Goal: Complete application form

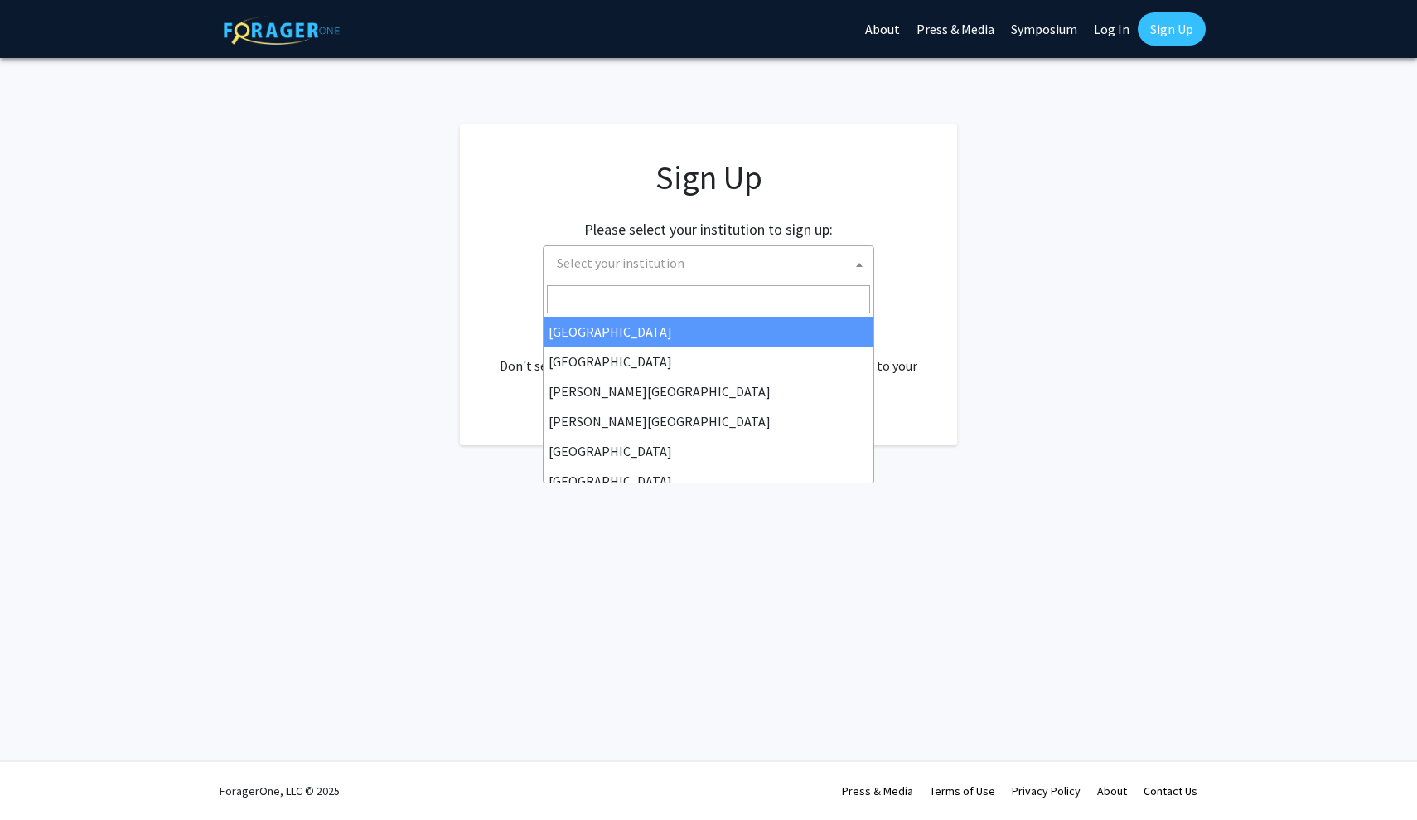
click at [783, 255] on span "Select your institution" at bounding box center [711, 263] width 323 height 34
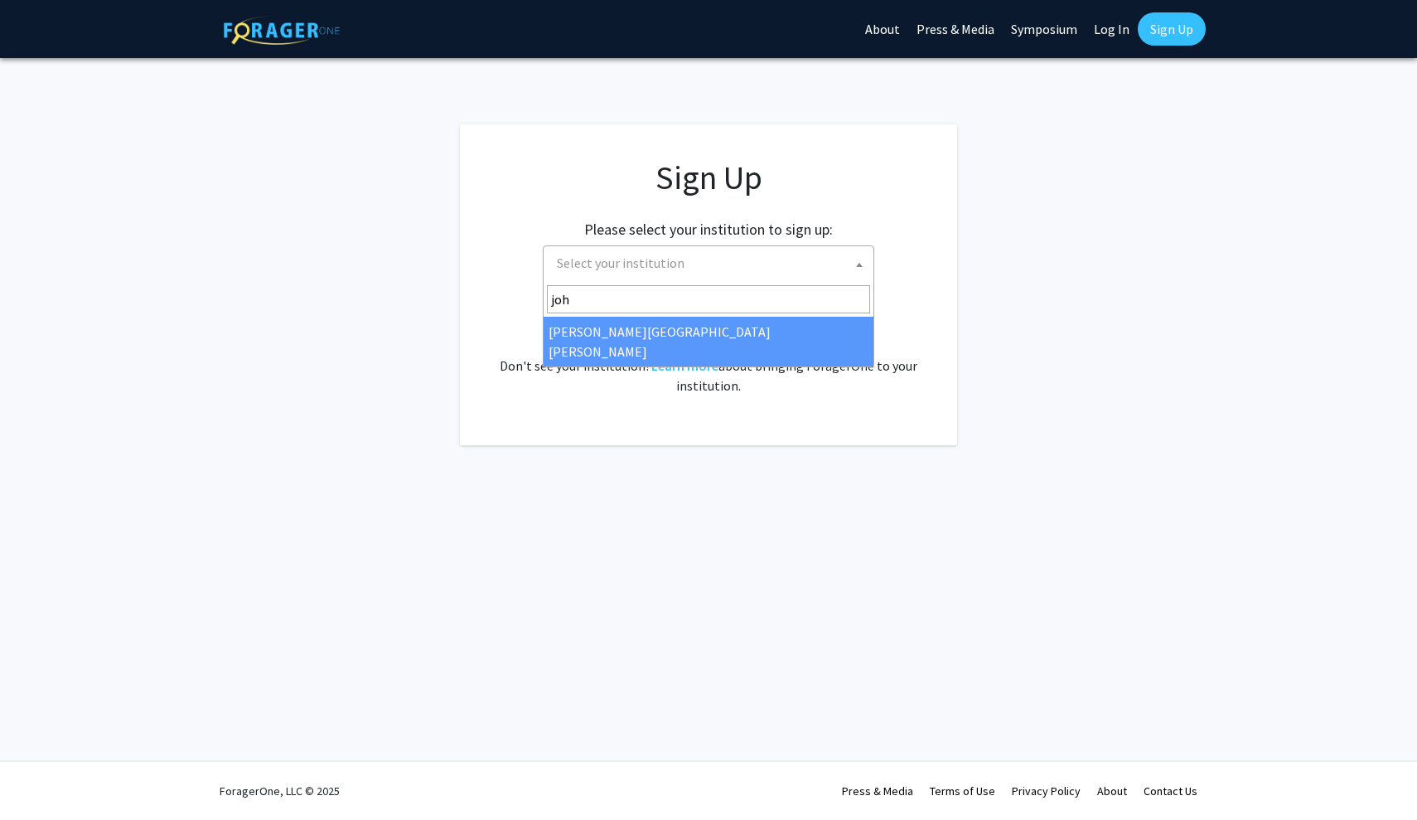
type input "joh"
select select "1"
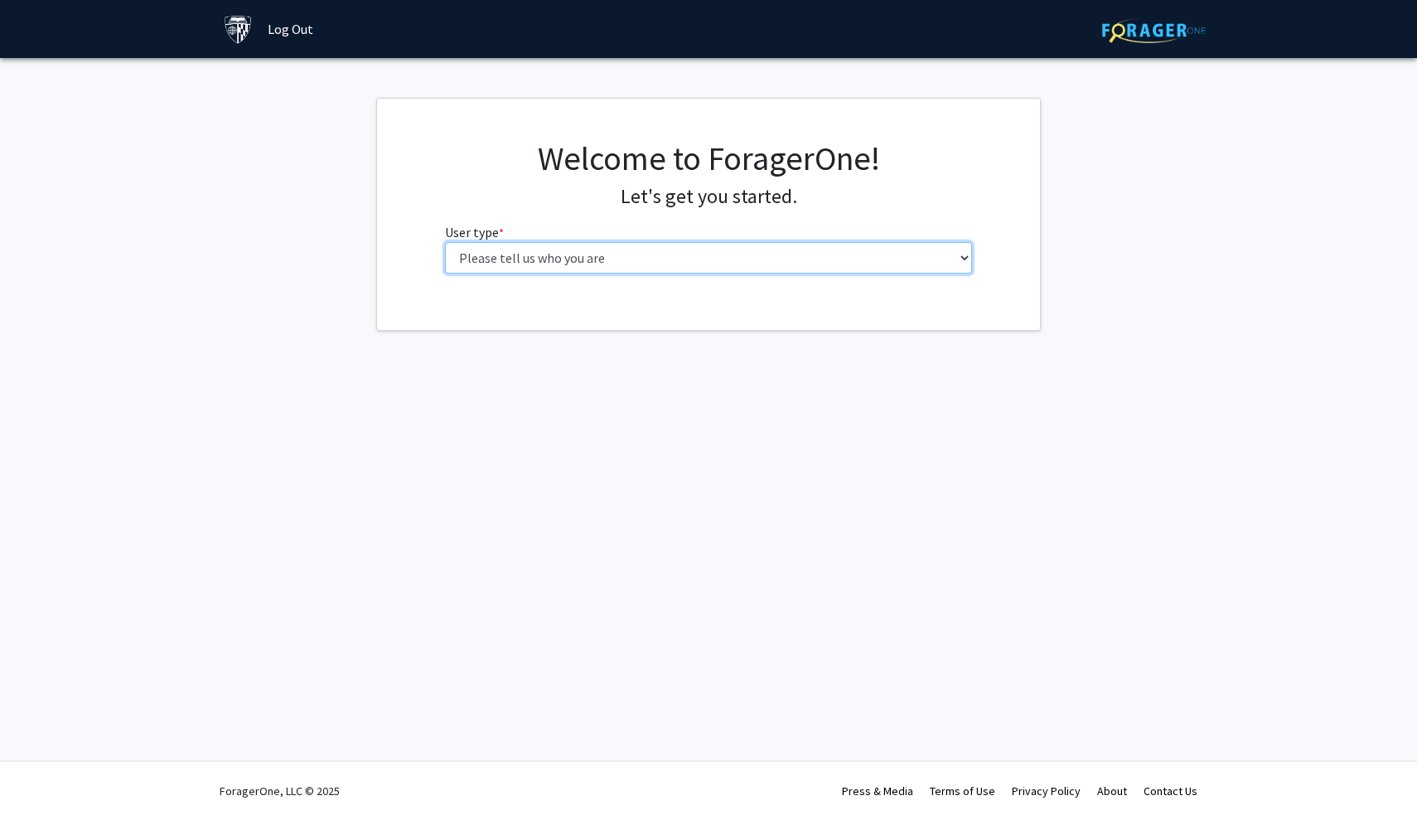
select select "2: masters"
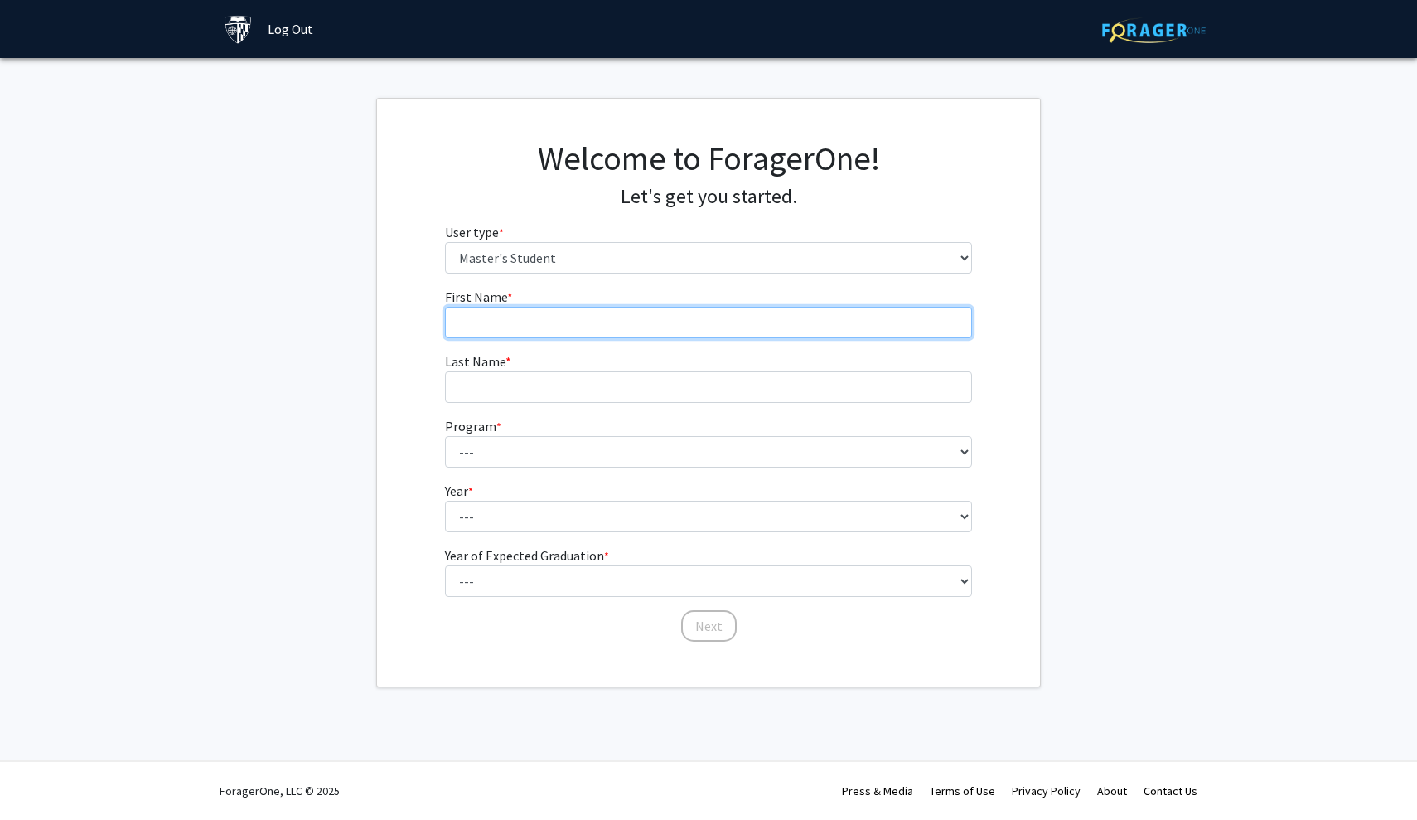
click at [875, 313] on input "First Name * required" at bounding box center [709, 322] width 528 height 31
type input "Zel"
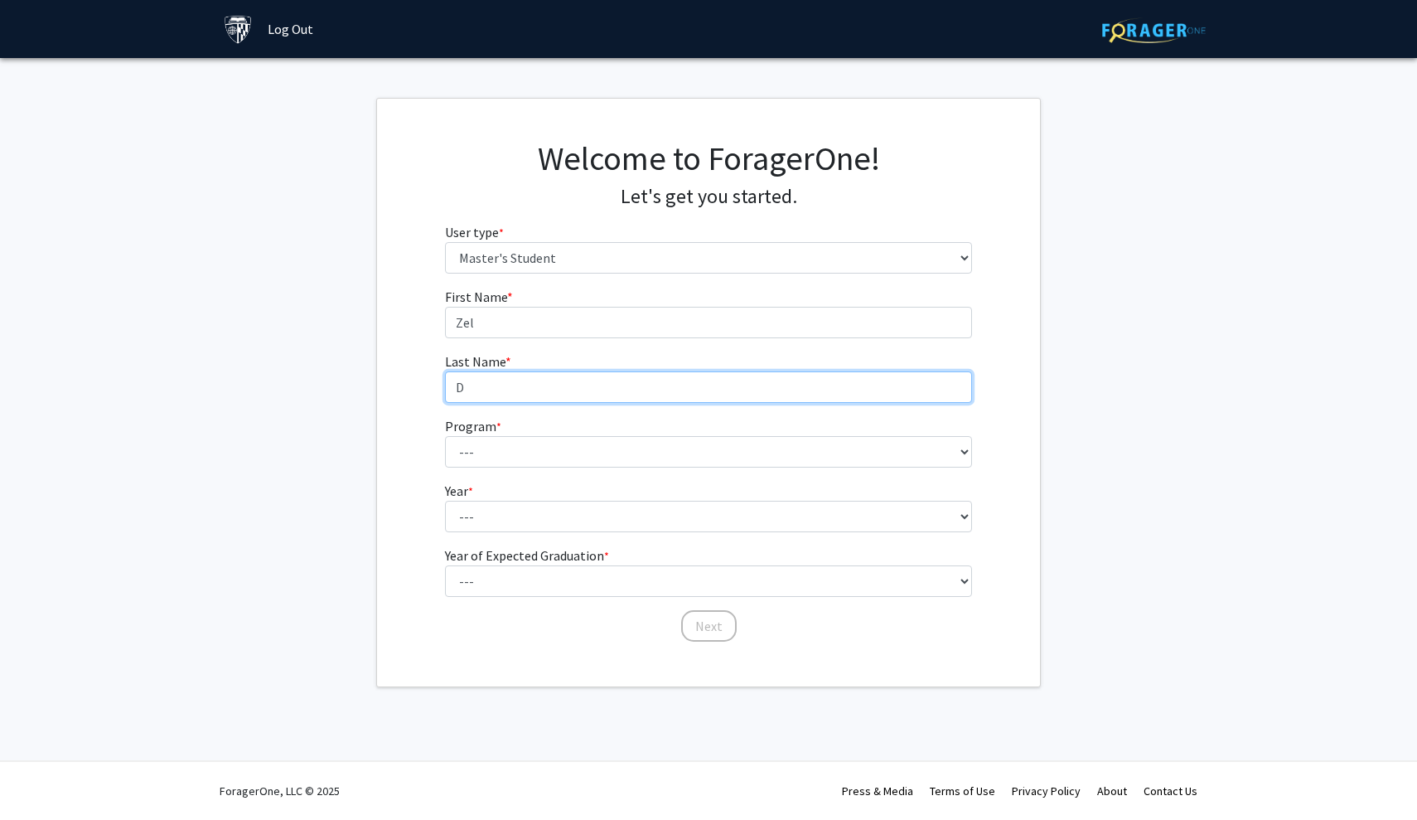
type input "D"
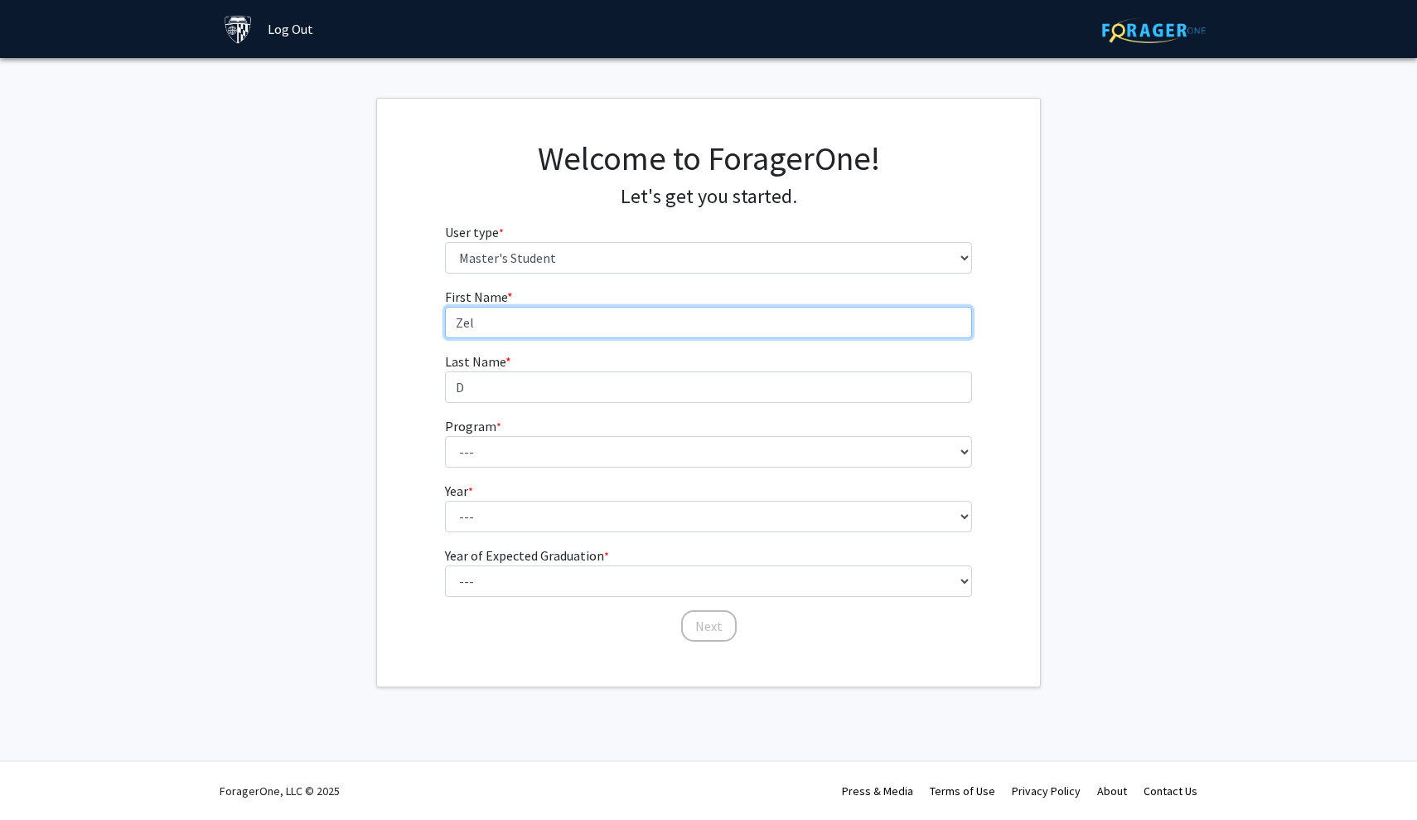
click at [775, 315] on input "Zel" at bounding box center [709, 322] width 528 height 31
type input "Zeel"
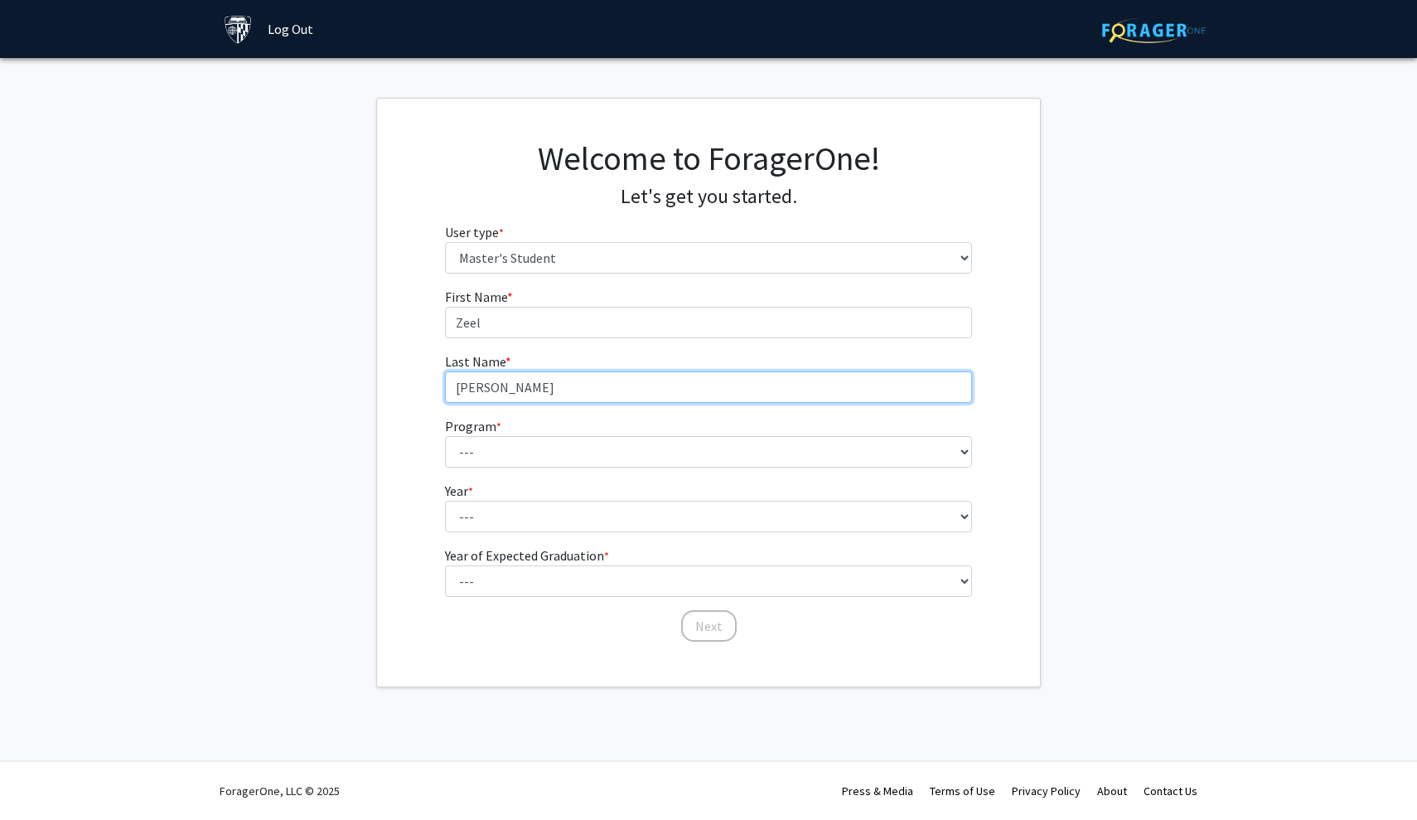
type input "[PERSON_NAME]"
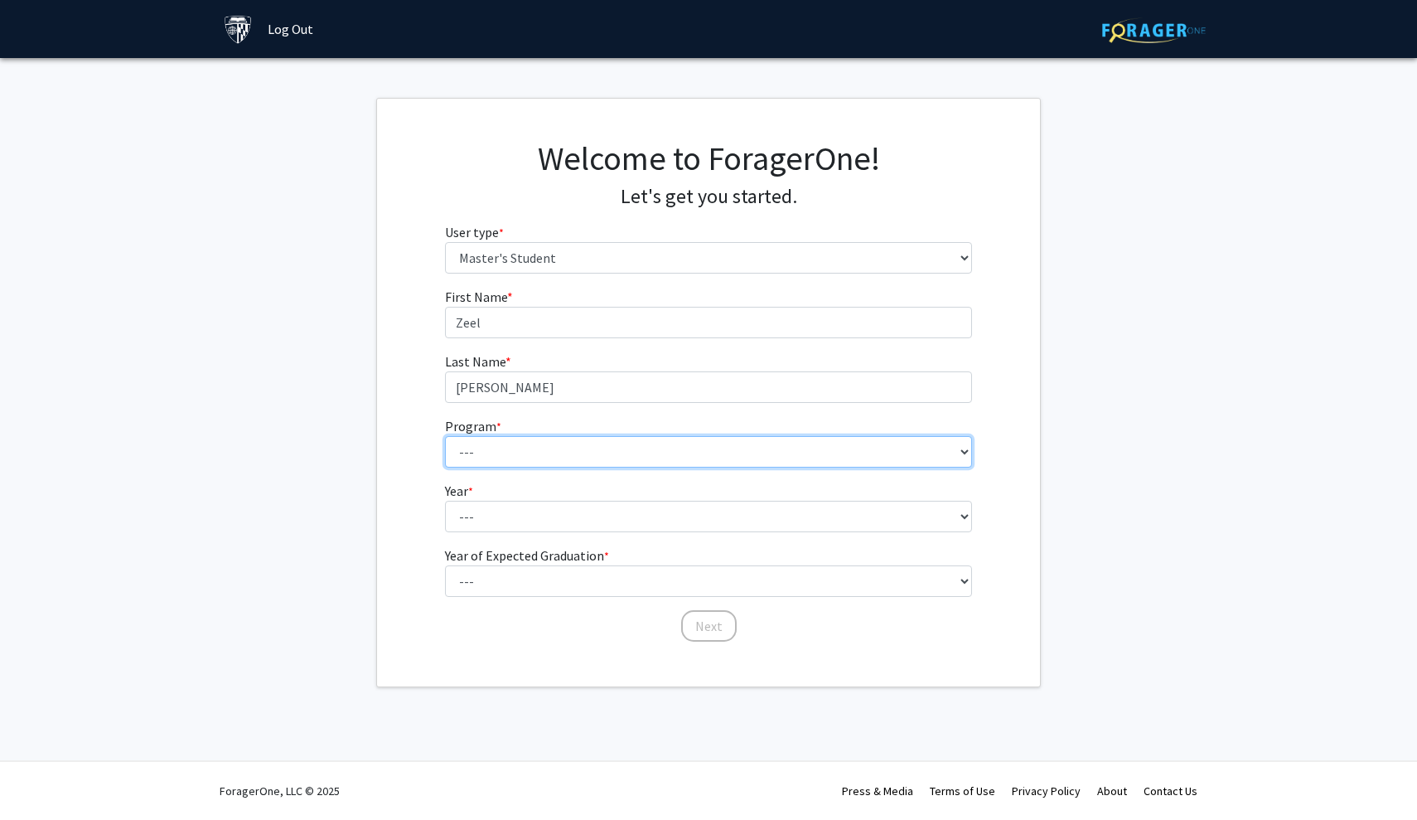
select select "46: 35"
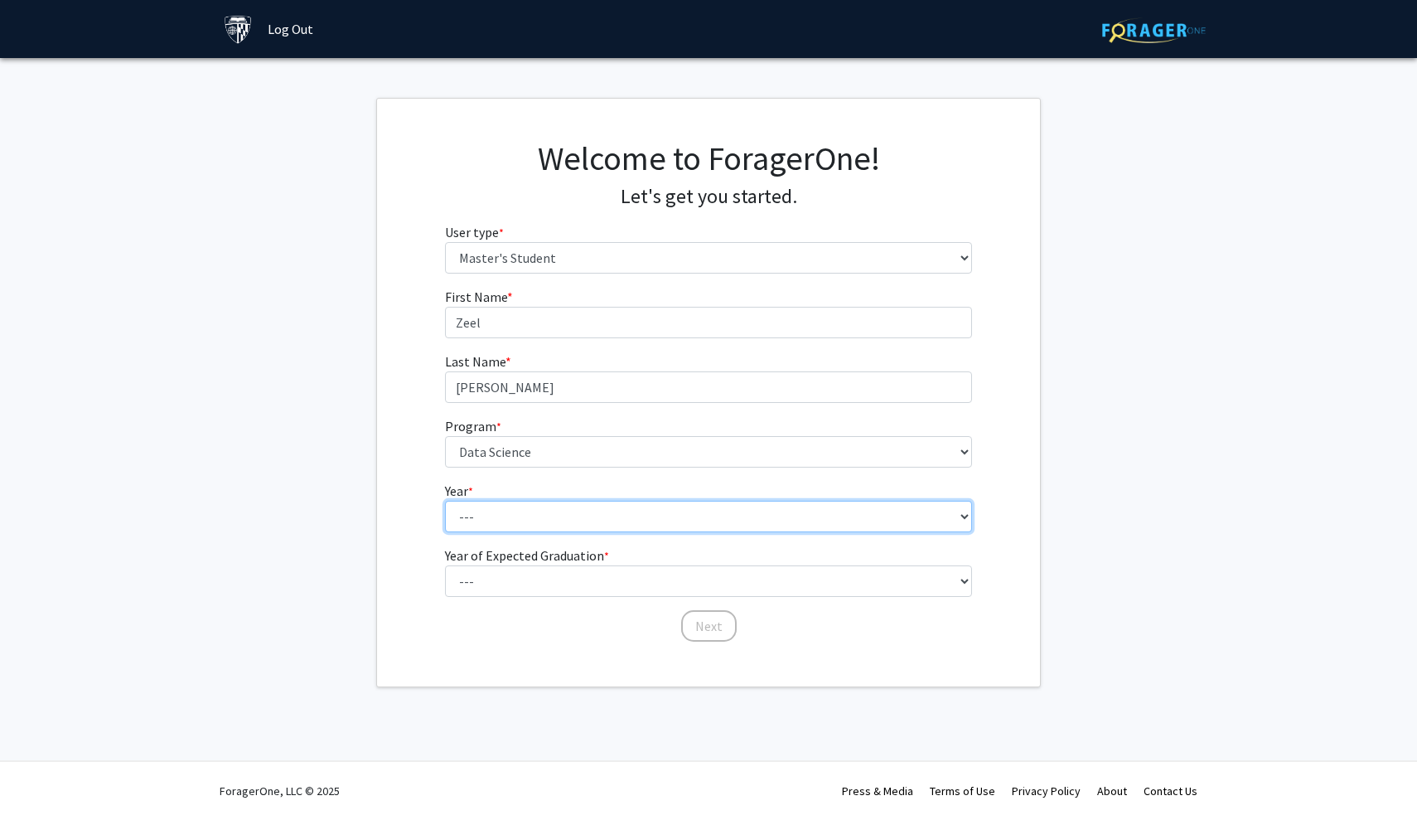
select select "2: second_year"
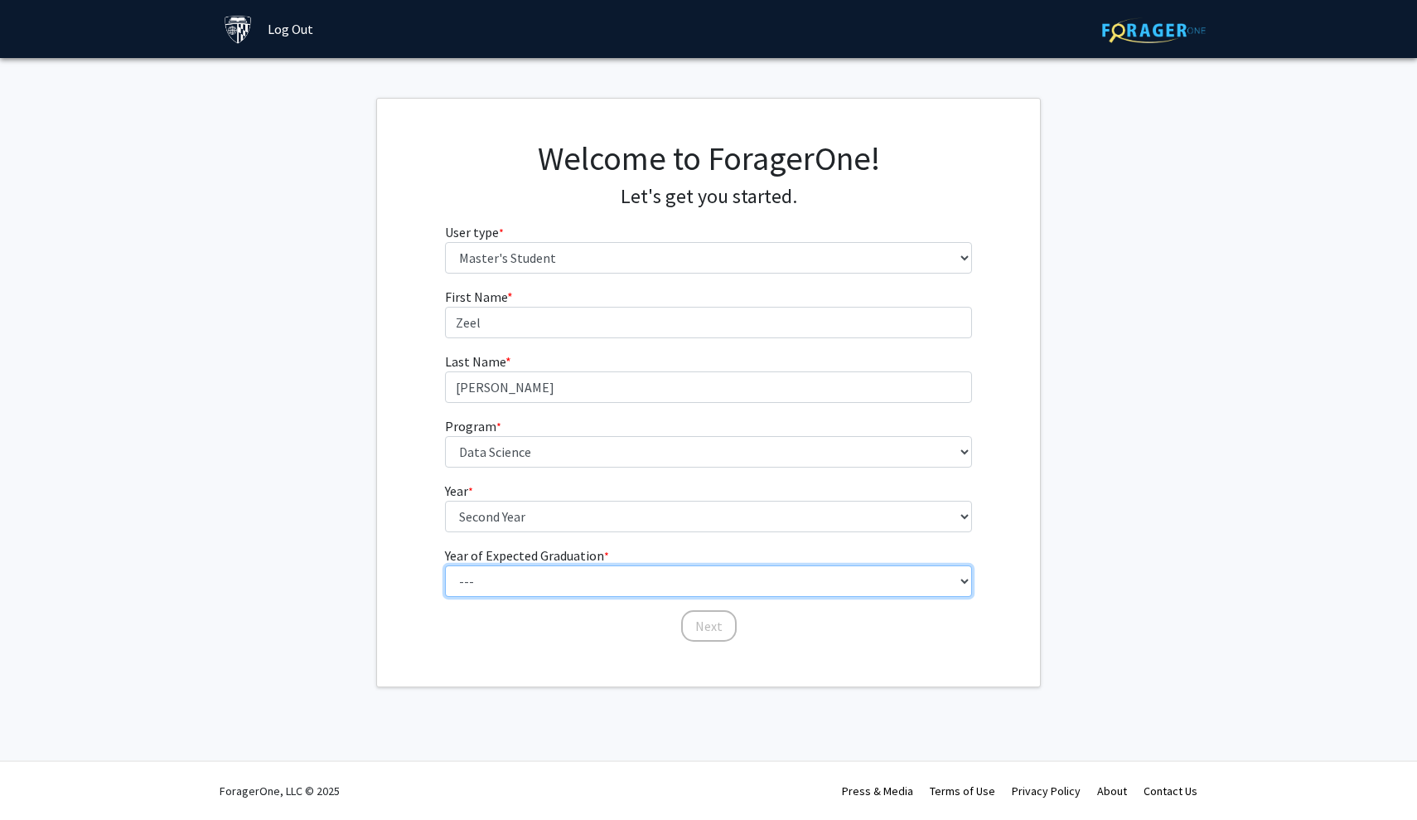
select select "1: 2025"
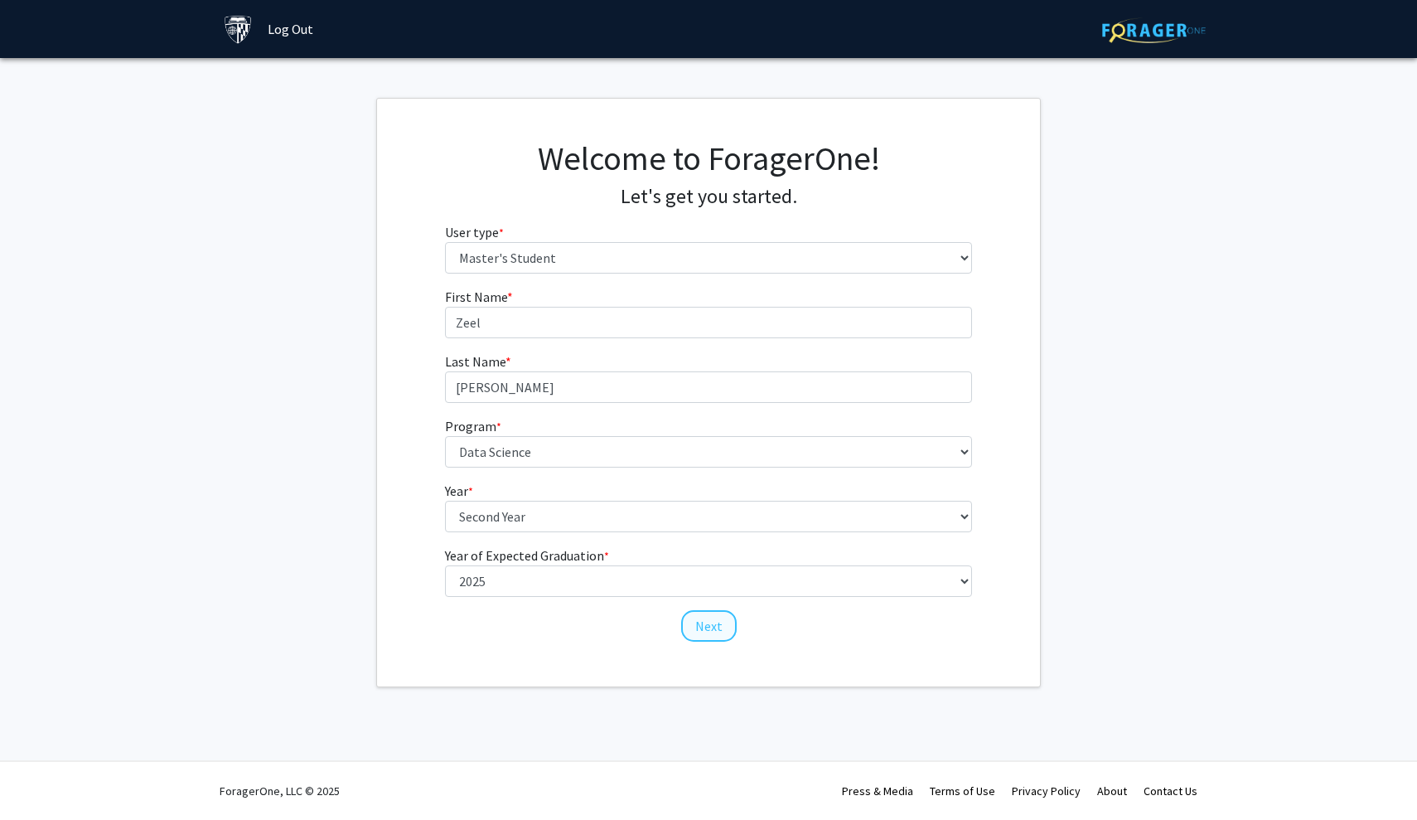
click at [720, 633] on button "Next" at bounding box center [709, 625] width 56 height 31
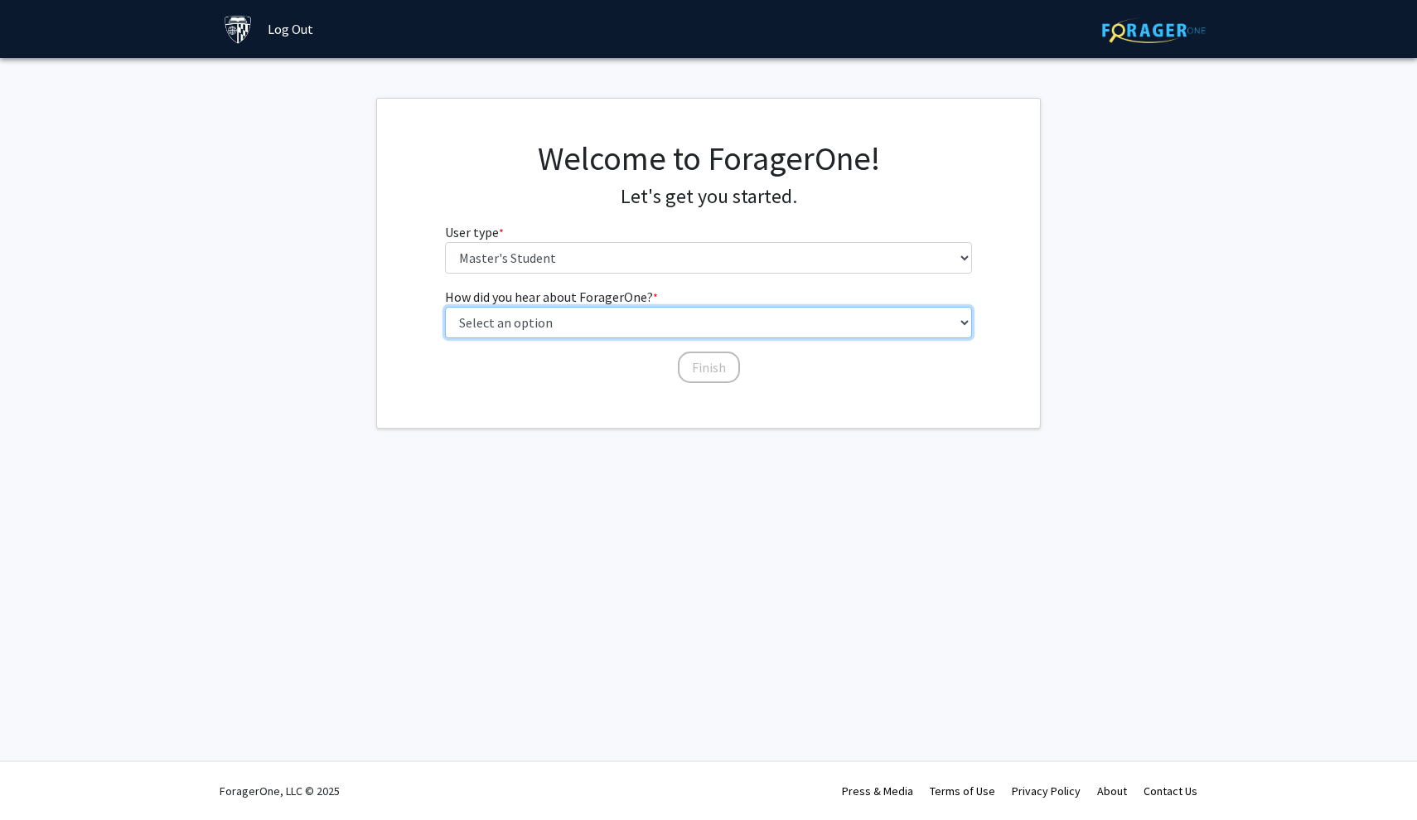
select select "3: university_website"
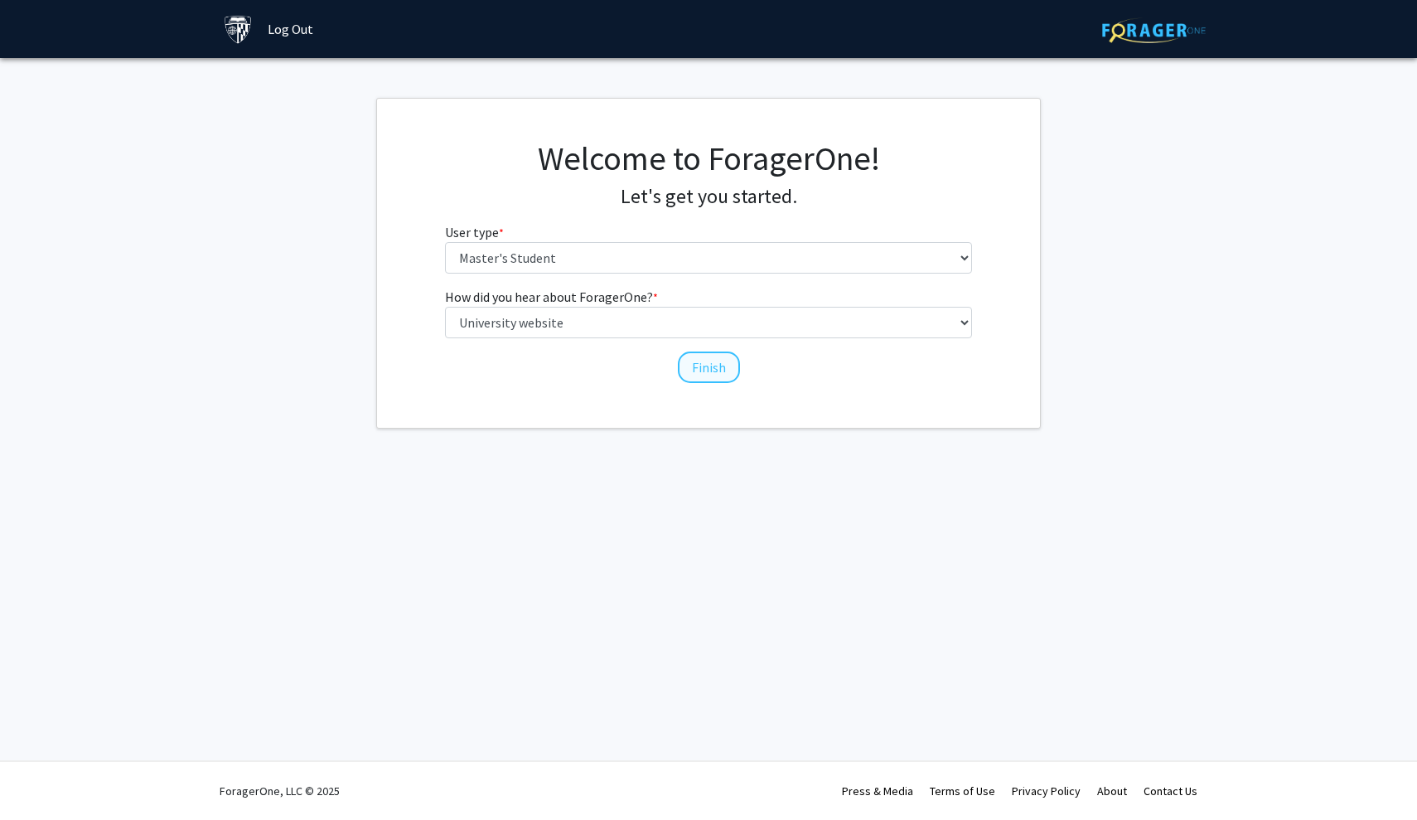
click at [706, 363] on button "Finish" at bounding box center [709, 366] width 62 height 31
